Goal: Information Seeking & Learning: Find specific fact

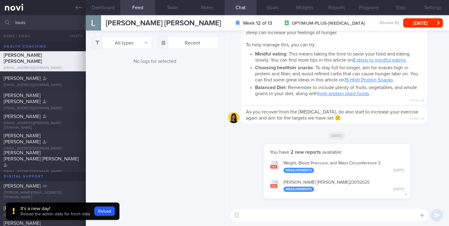
select select "6"
drag, startPoint x: 44, startPoint y: 20, endPoint x: 0, endPoint y: 11, distance: 44.6
click at [0, 11] on div "Patients New Users Coaches louis All active patients Assigned patients All acti…" at bounding box center [224, 113] width 449 height 226
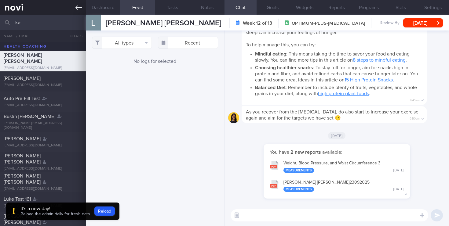
type input "k"
